Goal: Find contact information: Obtain details needed to contact an individual or organization

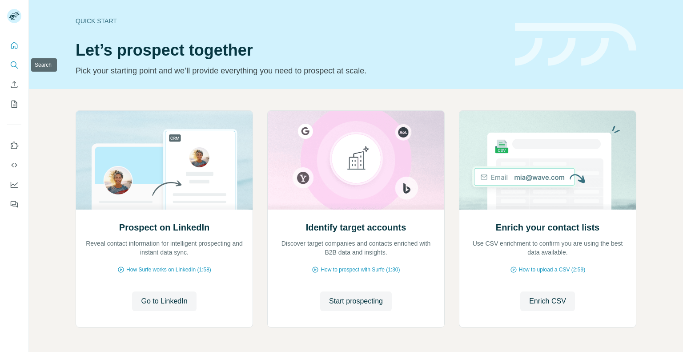
click at [16, 67] on icon "Search" at bounding box center [14, 64] width 9 height 9
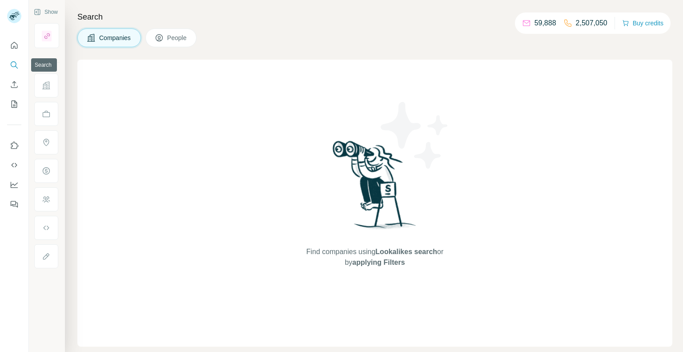
click at [17, 65] on icon "Search" at bounding box center [14, 64] width 9 height 9
click at [12, 65] on icon "Search" at bounding box center [14, 64] width 6 height 6
click at [14, 64] on icon "Search" at bounding box center [14, 64] width 9 height 9
click at [13, 40] on button "Quick start" at bounding box center [14, 45] width 14 height 16
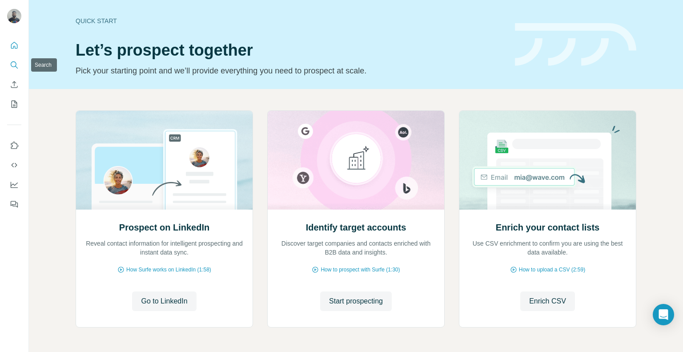
click at [15, 63] on icon "Search" at bounding box center [14, 64] width 9 height 9
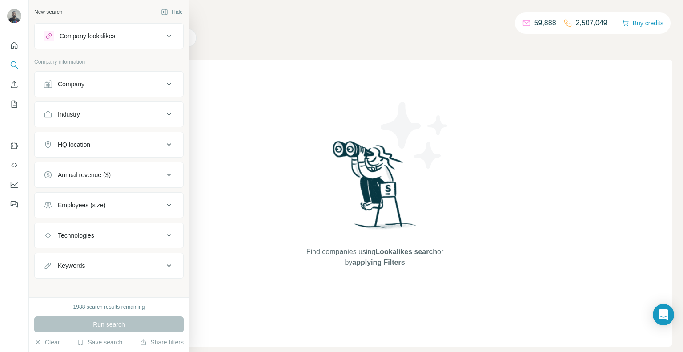
click at [87, 86] on div "Company" at bounding box center [104, 84] width 120 height 9
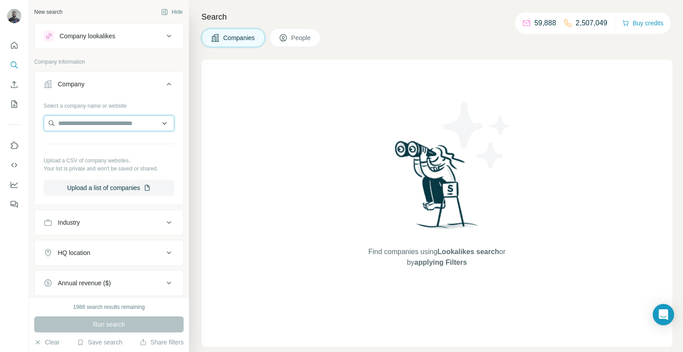
click at [98, 116] on input "text" at bounding box center [109, 123] width 131 height 16
paste input "**********"
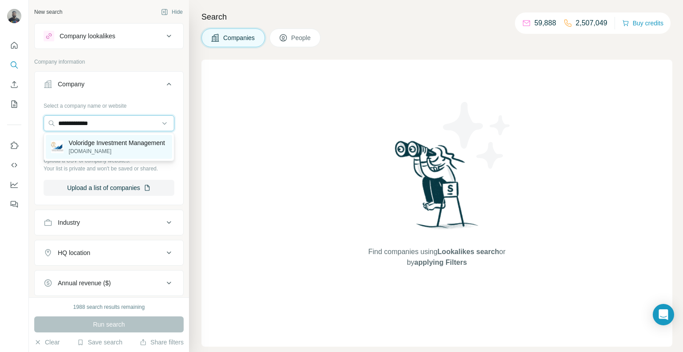
type input "**********"
click at [117, 145] on p "Voloridge Investment Management" at bounding box center [117, 142] width 96 height 9
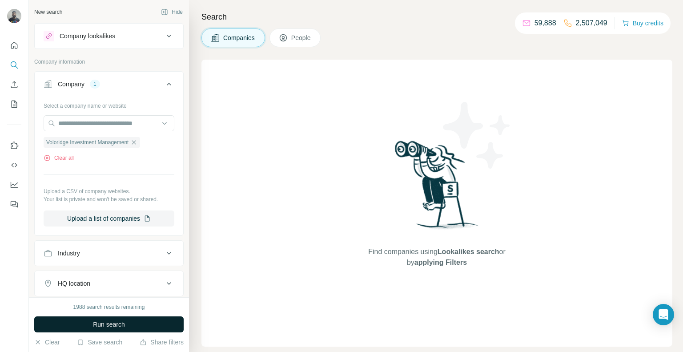
click at [102, 324] on span "Run search" at bounding box center [109, 324] width 32 height 9
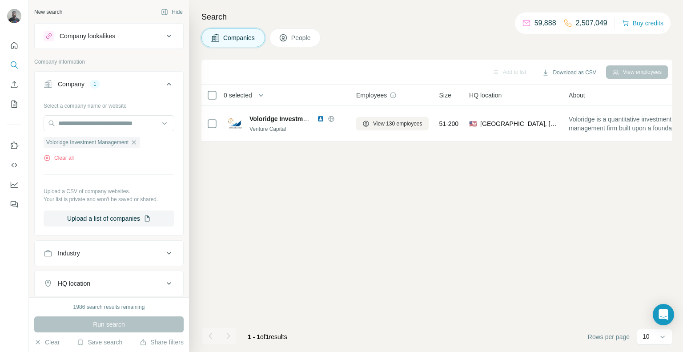
click at [297, 40] on span "People" at bounding box center [301, 37] width 20 height 9
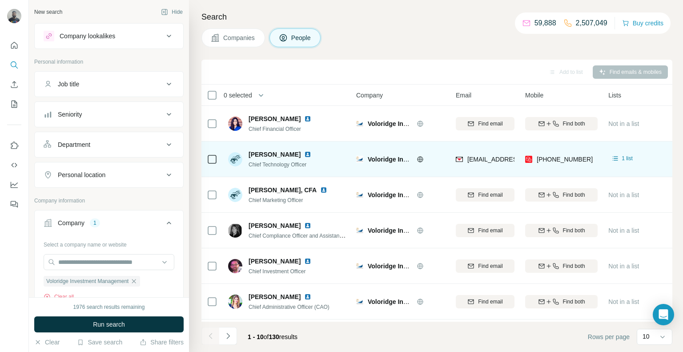
click at [590, 156] on div "[PHONE_NUMBER]" at bounding box center [561, 159] width 73 height 24
copy tr "[PHONE_NUMBER]"
